Goal: Task Accomplishment & Management: Manage account settings

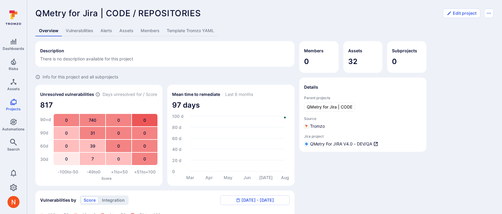
click at [106, 33] on link "Alerts" at bounding box center [106, 30] width 19 height 11
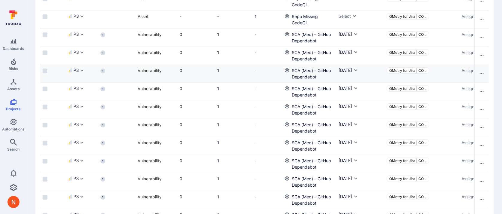
scroll to position [0, 135]
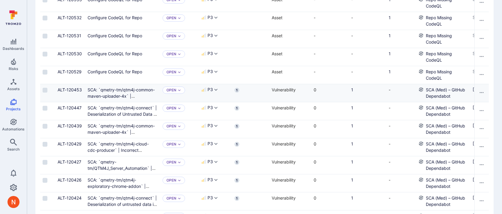
scroll to position [654, 0]
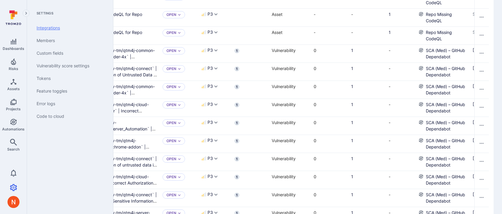
click at [55, 30] on link "Integrations" at bounding box center [69, 28] width 74 height 13
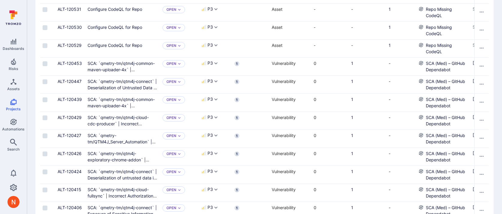
scroll to position [648, 0]
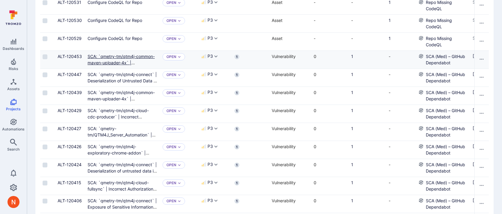
click at [113, 56] on link "SCA: `qmetry-tm/qtm4j-common-maven-uploader-4x` | Deserialization of Untrusted …" at bounding box center [122, 69] width 69 height 30
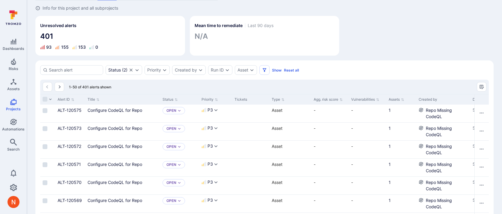
scroll to position [0, 0]
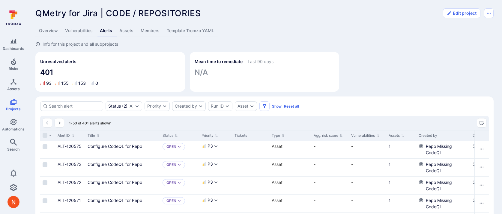
click at [39, 29] on link "Overview" at bounding box center [48, 30] width 26 height 11
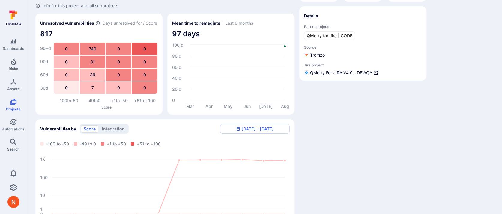
scroll to position [161, 0]
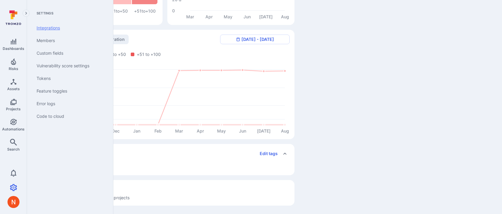
click at [56, 30] on link "Integrations" at bounding box center [69, 28] width 74 height 13
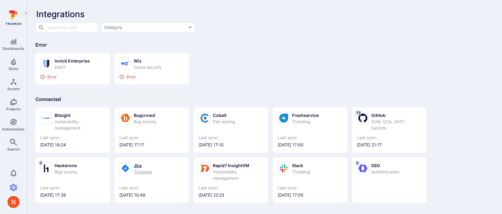
click at [147, 168] on div "Jira" at bounding box center [143, 165] width 18 height 6
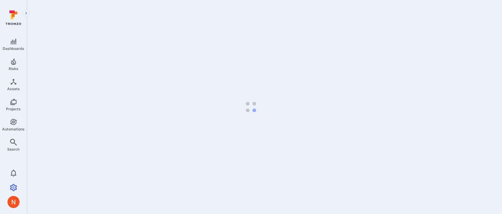
select select "100"
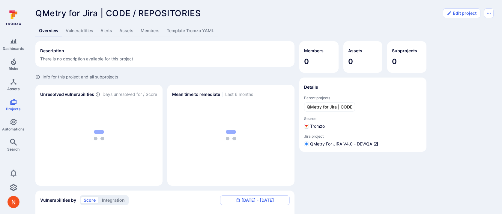
scroll to position [1, 0]
click at [104, 29] on link "Alerts" at bounding box center [106, 30] width 19 height 11
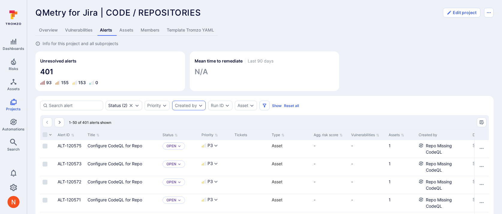
click at [195, 106] on div "Created by" at bounding box center [186, 105] width 22 height 5
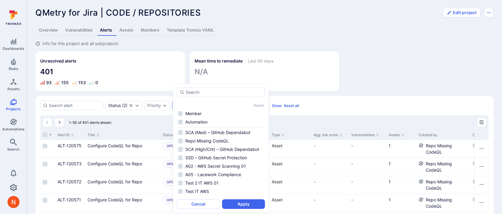
click at [314, 89] on div "Mean time to remediate Last 90 days N/A" at bounding box center [265, 71] width 150 height 40
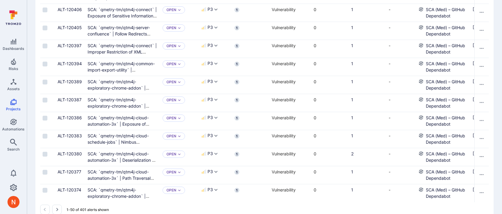
scroll to position [852, 0]
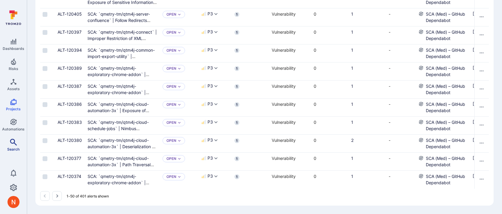
click at [11, 145] on link "Search" at bounding box center [13, 145] width 27 height 18
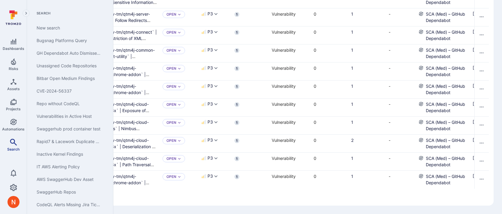
scroll to position [644, 0]
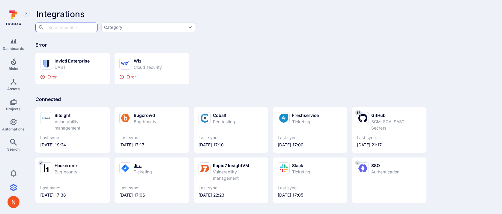
click at [149, 172] on div "Ticketing" at bounding box center [143, 171] width 18 height 6
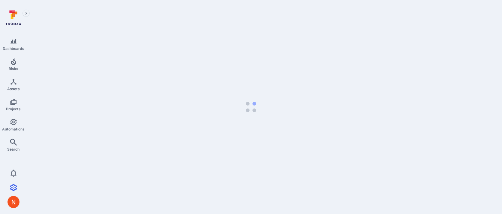
select select "100"
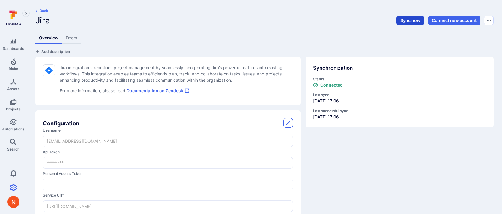
click at [397, 20] on button "Sync now" at bounding box center [411, 21] width 28 height 10
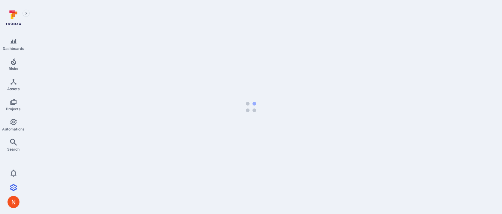
select select "100"
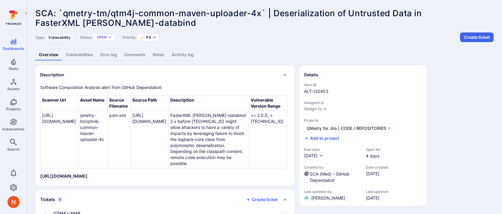
scroll to position [95, 0]
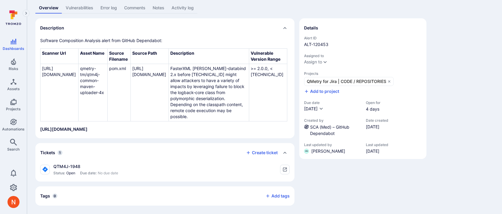
scroll to position [88, 0]
click at [15, 187] on icon "Settings" at bounding box center [13, 187] width 7 height 7
click at [404, 127] on div "Details Alert ID ALT-120453 Assigned to Assign to Projects QMetry for Jira | CO…" at bounding box center [362, 111] width 127 height 187
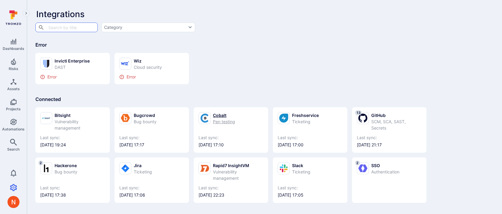
scroll to position [29, 0]
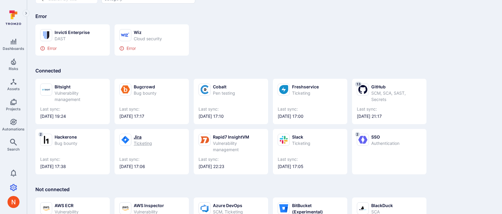
click at [166, 138] on div "Jira Ticketing" at bounding box center [151, 140] width 65 height 13
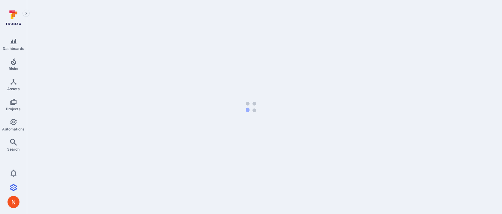
select select "100"
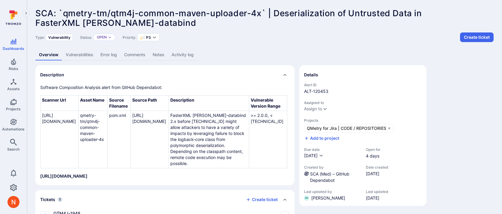
scroll to position [95, 0]
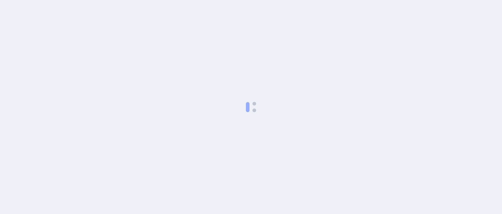
click at [242, 101] on body at bounding box center [251, 107] width 502 height 214
